Goal: Information Seeking & Learning: Understand process/instructions

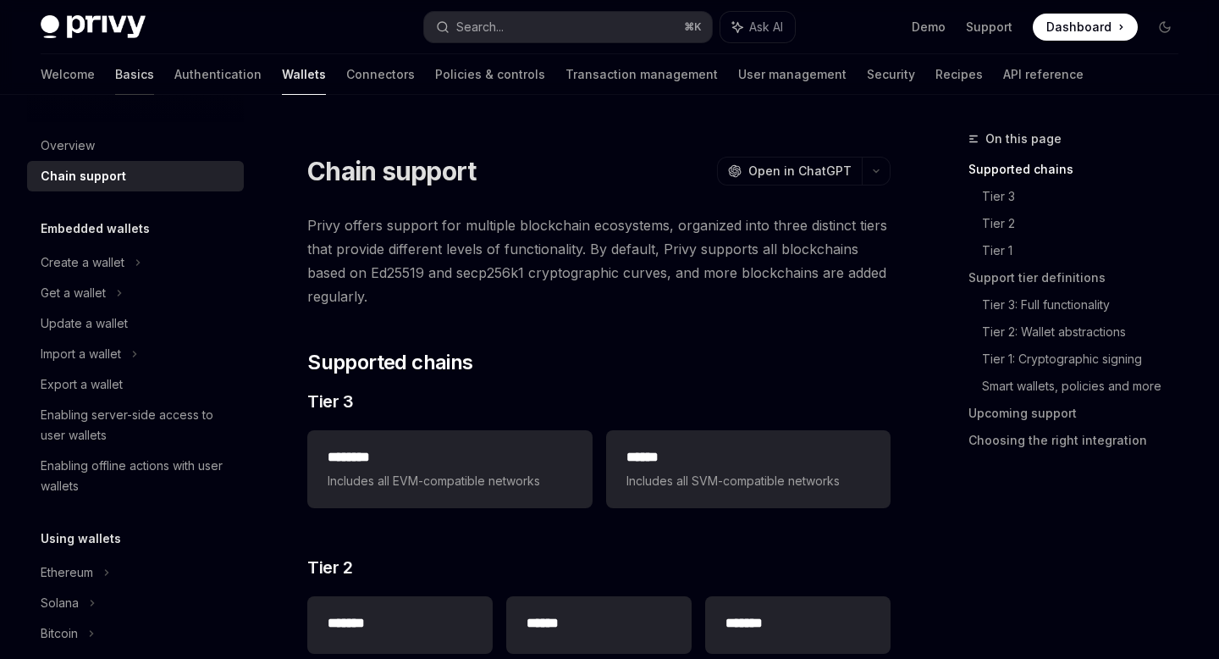
click at [115, 69] on link "Basics" at bounding box center [134, 74] width 39 height 41
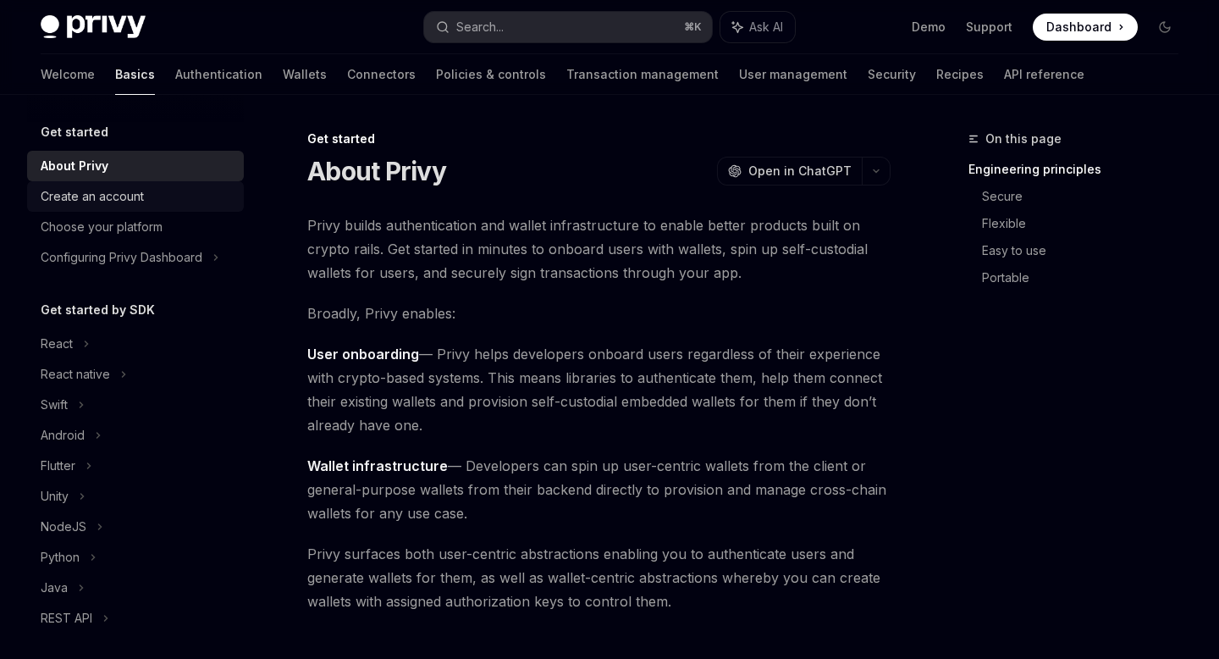
click at [133, 192] on div "Create an account" at bounding box center [92, 196] width 103 height 20
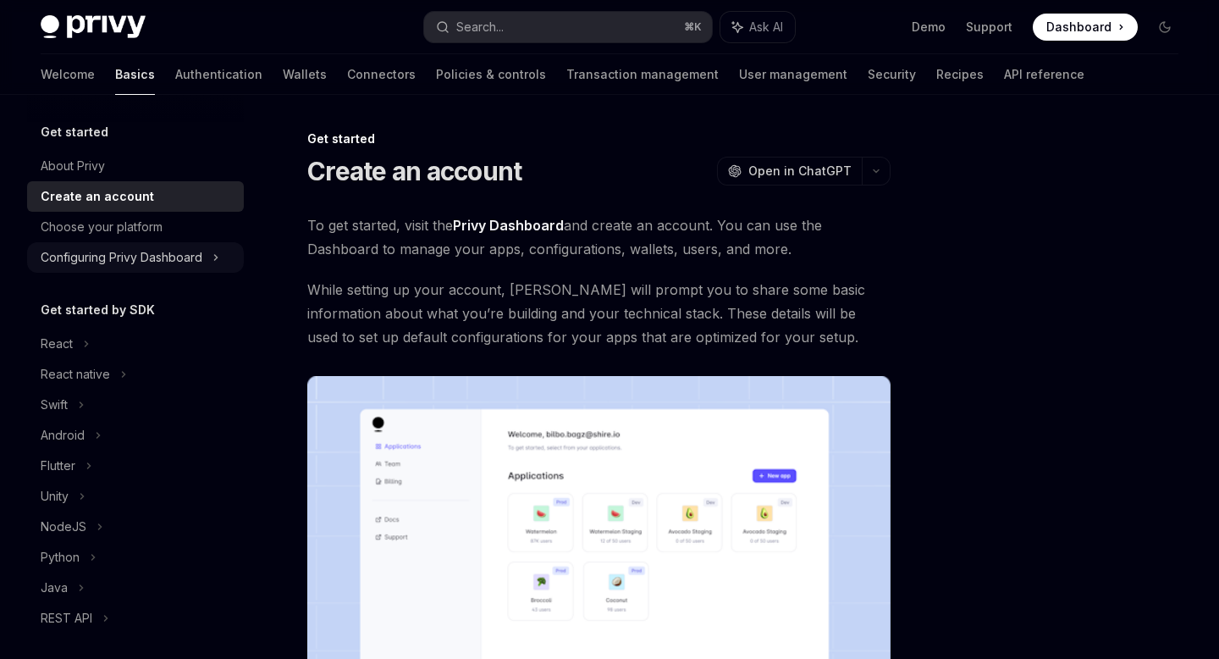
click at [124, 248] on div "Configuring Privy Dashboard" at bounding box center [122, 257] width 162 height 20
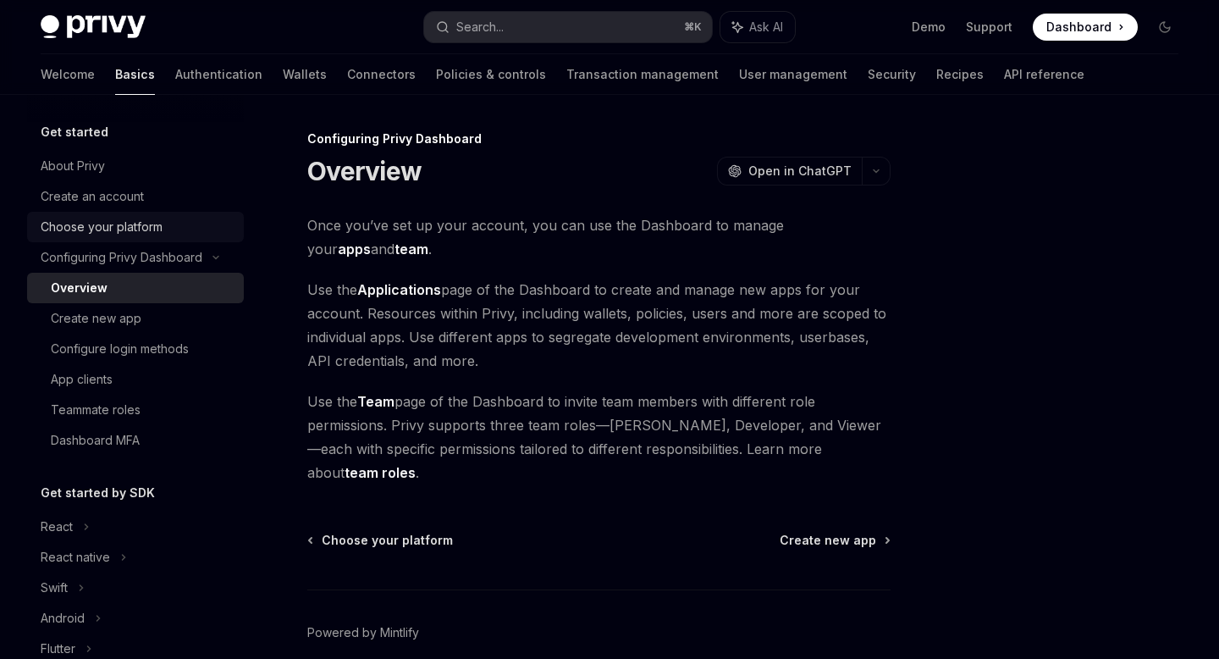
click at [132, 223] on div "Choose your platform" at bounding box center [102, 227] width 122 height 20
type textarea "*"
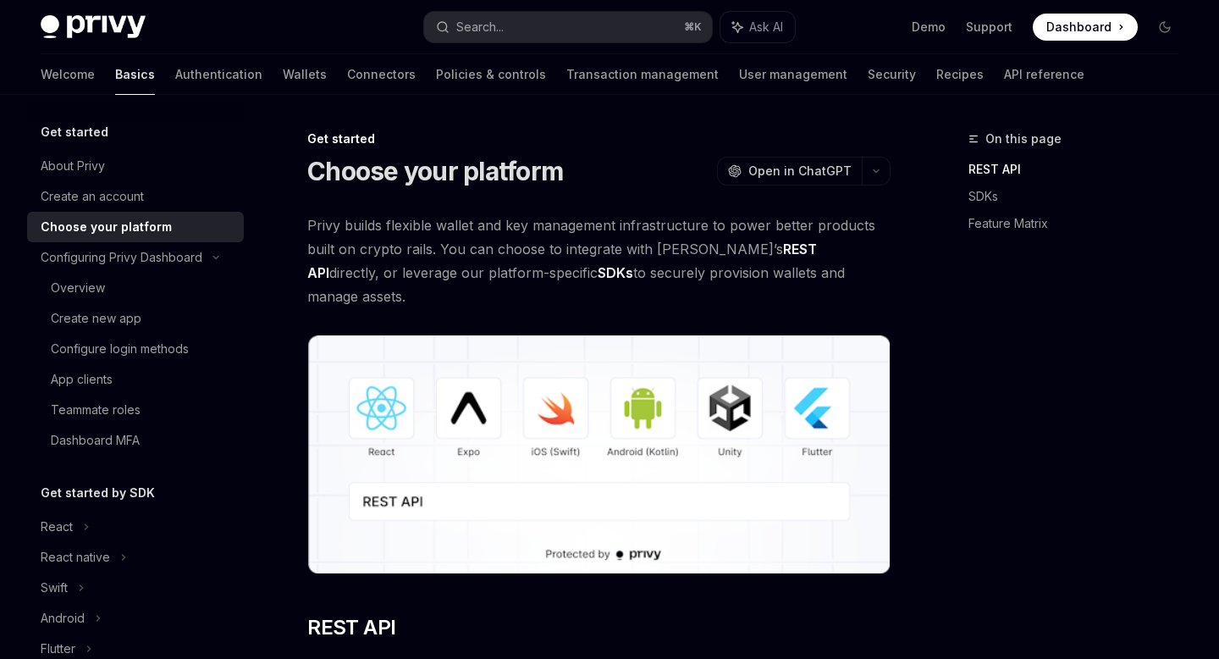
click at [159, 149] on div "Get started About Privy Create an account Choose your platform Configuring Priv…" at bounding box center [135, 289] width 217 height 334
click at [159, 136] on div "Get started" at bounding box center [135, 132] width 217 height 20
